Goal: Task Accomplishment & Management: Use online tool/utility

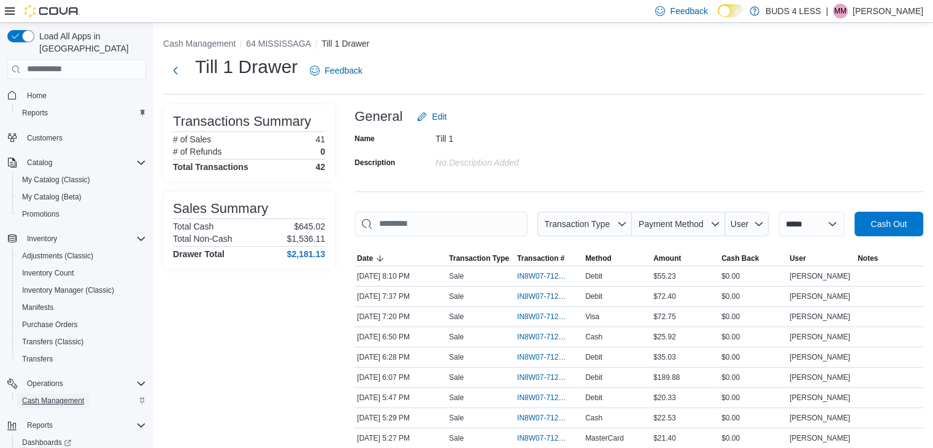
click at [59, 396] on span "Cash Management" at bounding box center [53, 401] width 62 height 10
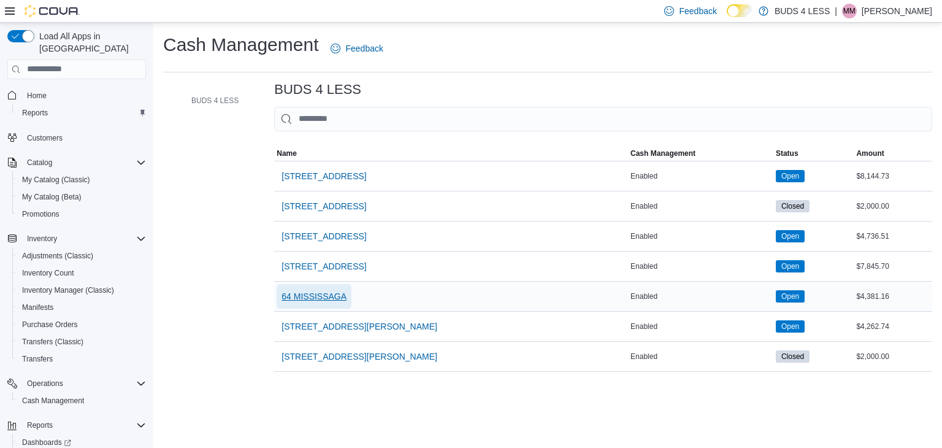
click at [334, 293] on span "64 MISSISSAGA" at bounding box center [314, 296] width 65 height 12
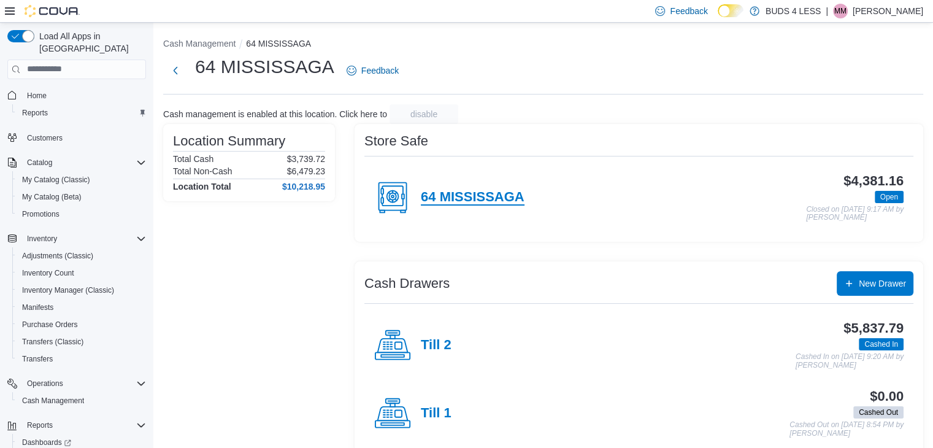
click at [505, 202] on h4 "64 MISSISSAGA" at bounding box center [473, 198] width 104 height 16
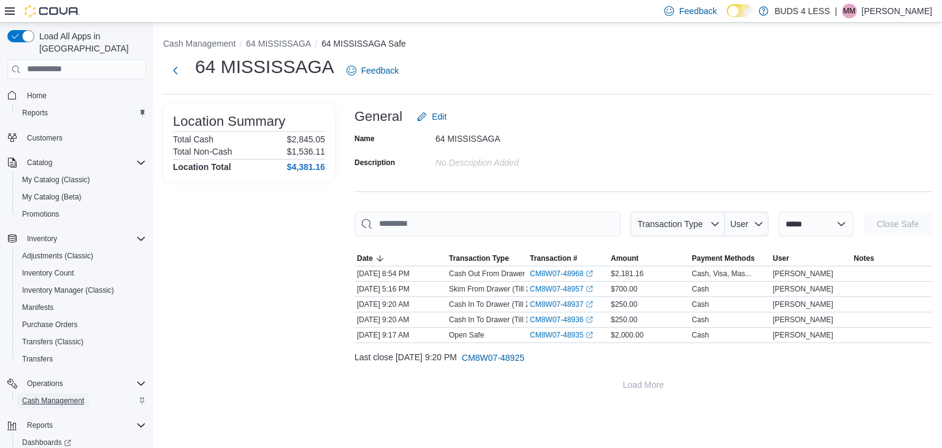
click at [64, 396] on span "Cash Management" at bounding box center [53, 401] width 62 height 10
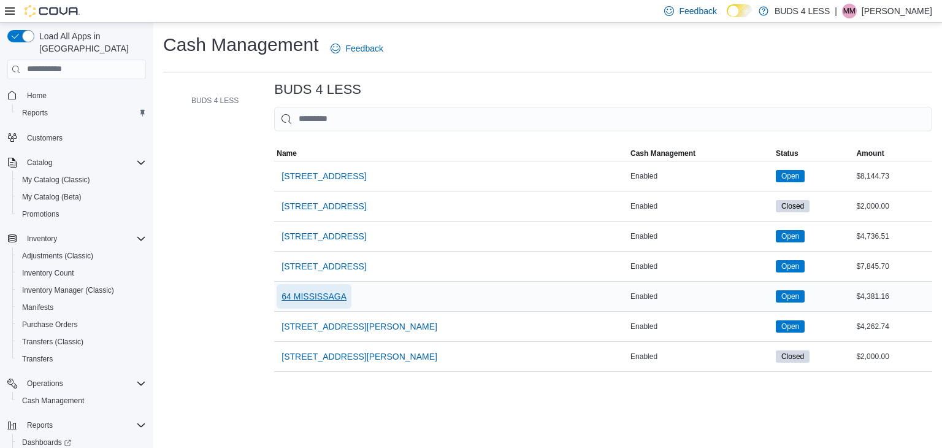
click at [326, 295] on span "64 MISSISSAGA" at bounding box center [314, 296] width 65 height 12
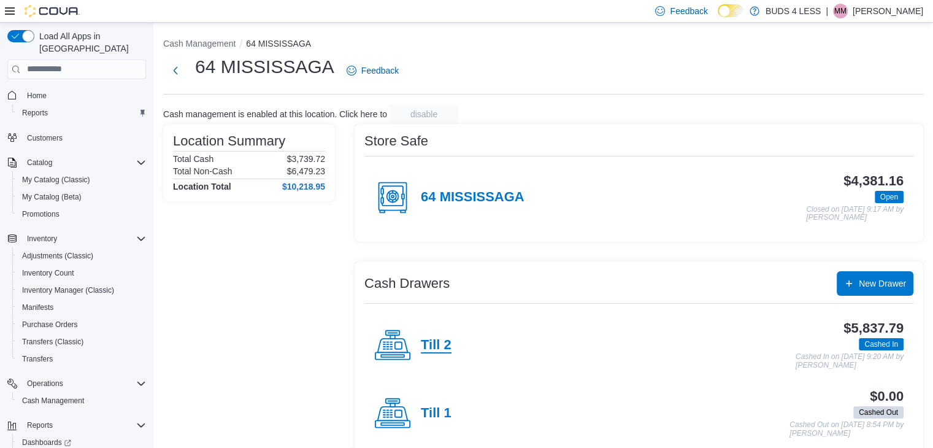
click at [439, 349] on h4 "Till 2" at bounding box center [436, 345] width 31 height 16
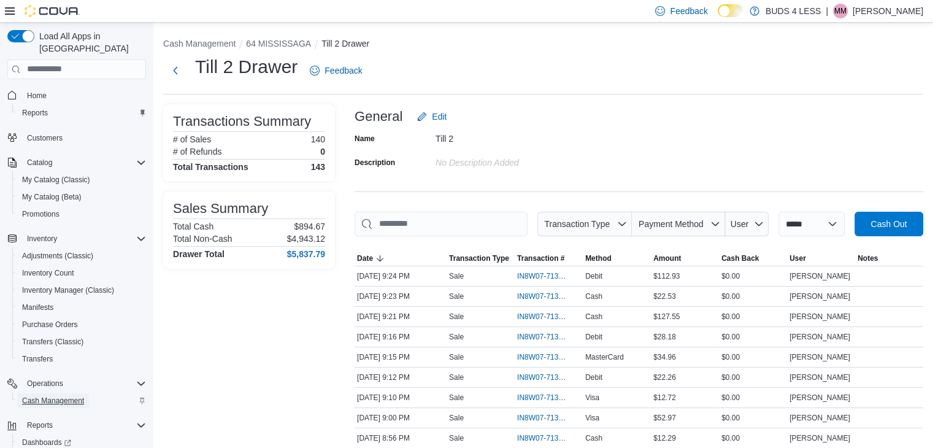
click at [74, 396] on span "Cash Management" at bounding box center [53, 401] width 62 height 10
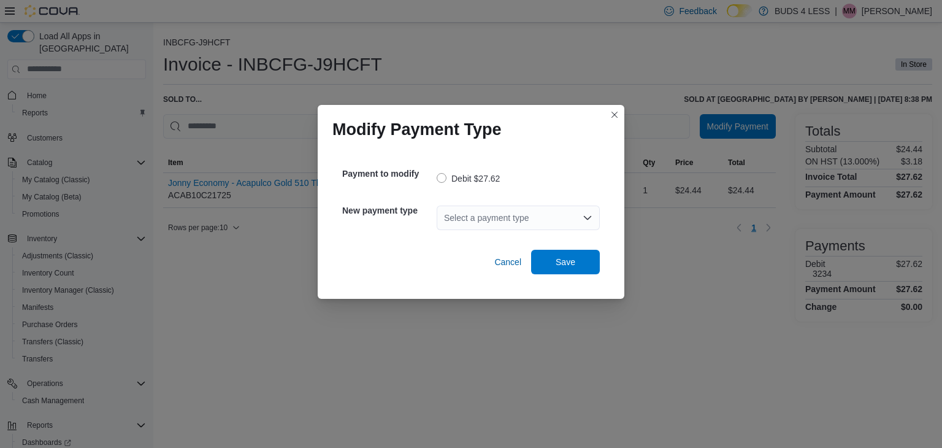
click at [516, 215] on div "Select a payment type" at bounding box center [518, 217] width 163 height 25
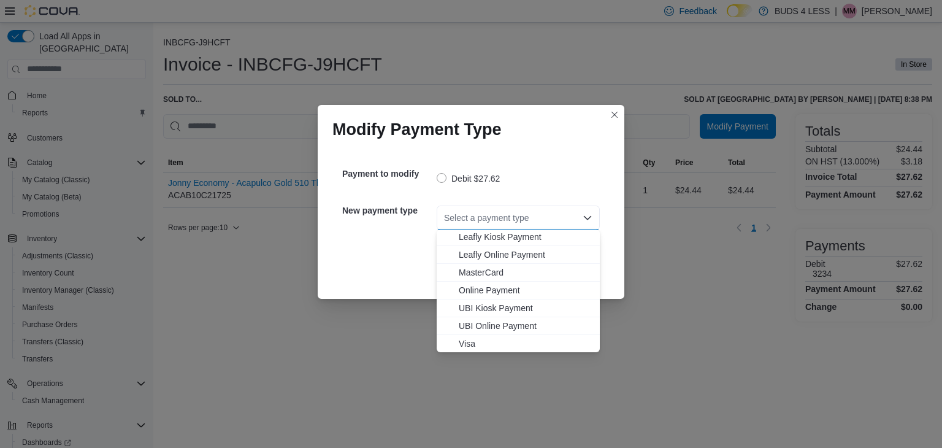
scroll to position [144, 0]
click at [486, 342] on span "Visa" at bounding box center [526, 343] width 134 height 12
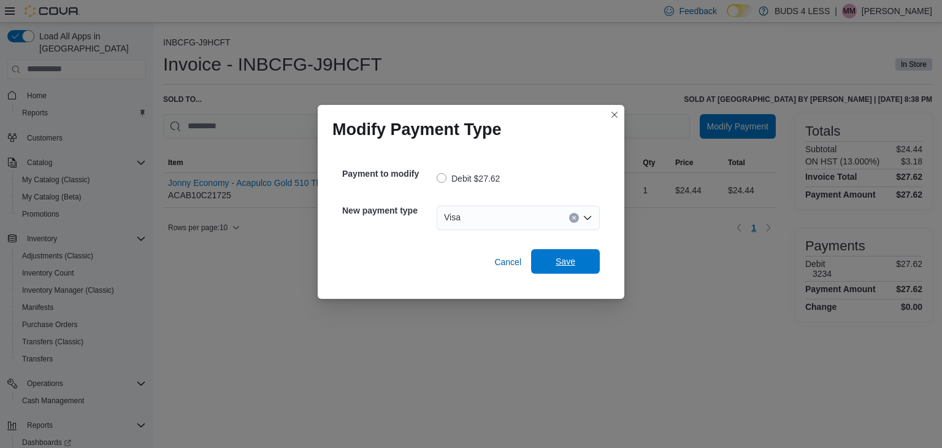
click at [550, 266] on span "Save" at bounding box center [565, 261] width 54 height 25
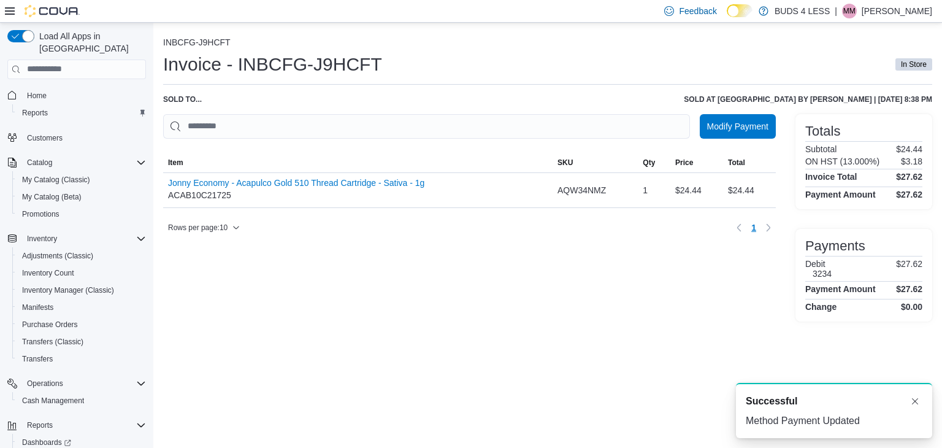
scroll to position [0, 0]
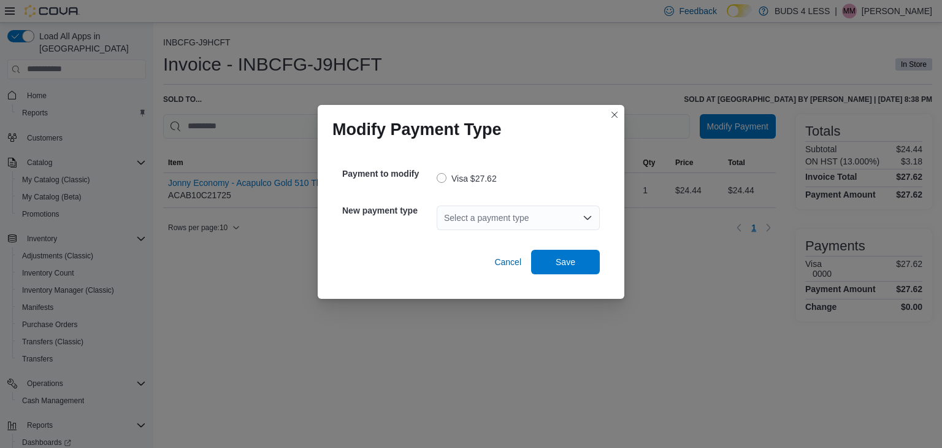
click at [340, 377] on div "Modify Payment Type Payment to modify Visa $27.62 New payment type Select a pay…" at bounding box center [471, 224] width 942 height 448
click at [613, 113] on button "Closes this modal window" at bounding box center [614, 114] width 15 height 15
